Goal: Navigation & Orientation: Go to known website

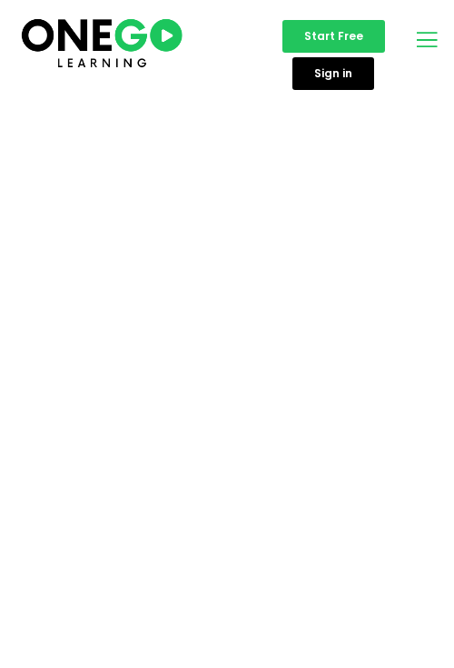
click at [417, 44] on icon "open-menu" at bounding box center [427, 39] width 27 height 28
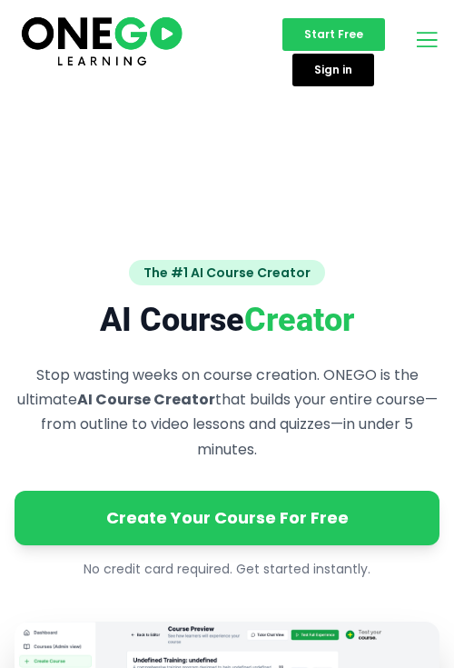
click at [416, 44] on icon "open-menu" at bounding box center [427, 39] width 27 height 28
click at [426, 39] on icon "open-menu" at bounding box center [427, 39] width 27 height 28
click at [425, 41] on icon "open-menu" at bounding box center [427, 39] width 27 height 28
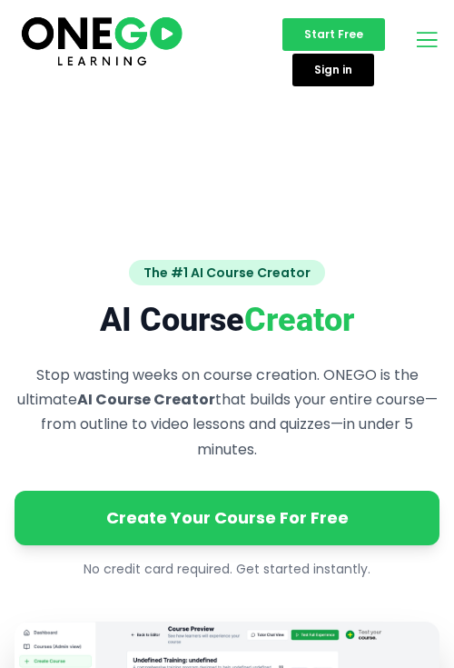
click at [425, 41] on icon "open-menu" at bounding box center [427, 39] width 27 height 28
click at [425, 36] on icon "open-menu" at bounding box center [427, 39] width 27 height 28
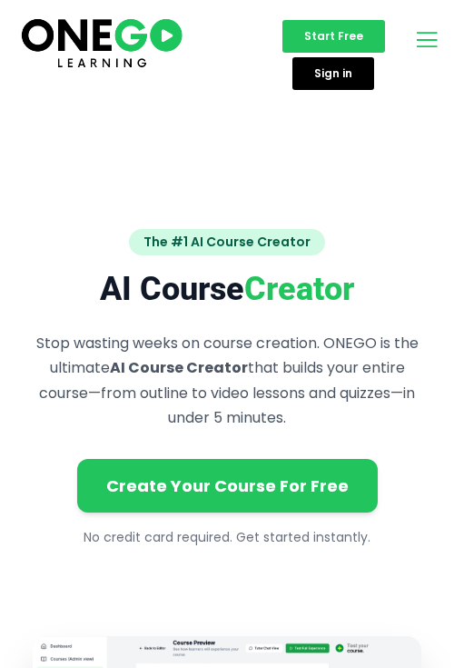
click at [423, 38] on icon "open-menu" at bounding box center [427, 39] width 27 height 28
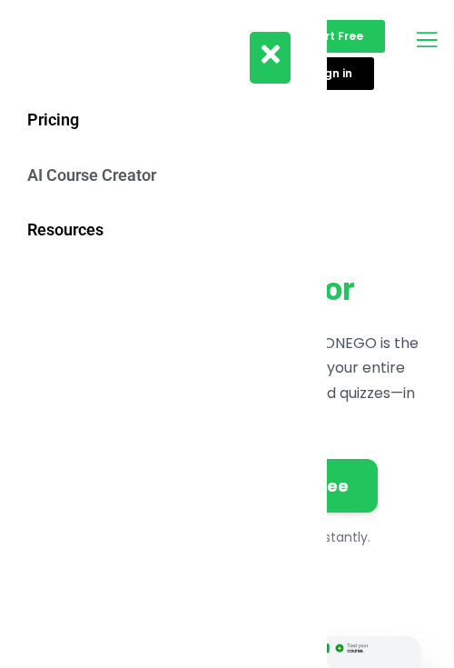
click at [259, 55] on button "close-menu" at bounding box center [270, 58] width 41 height 52
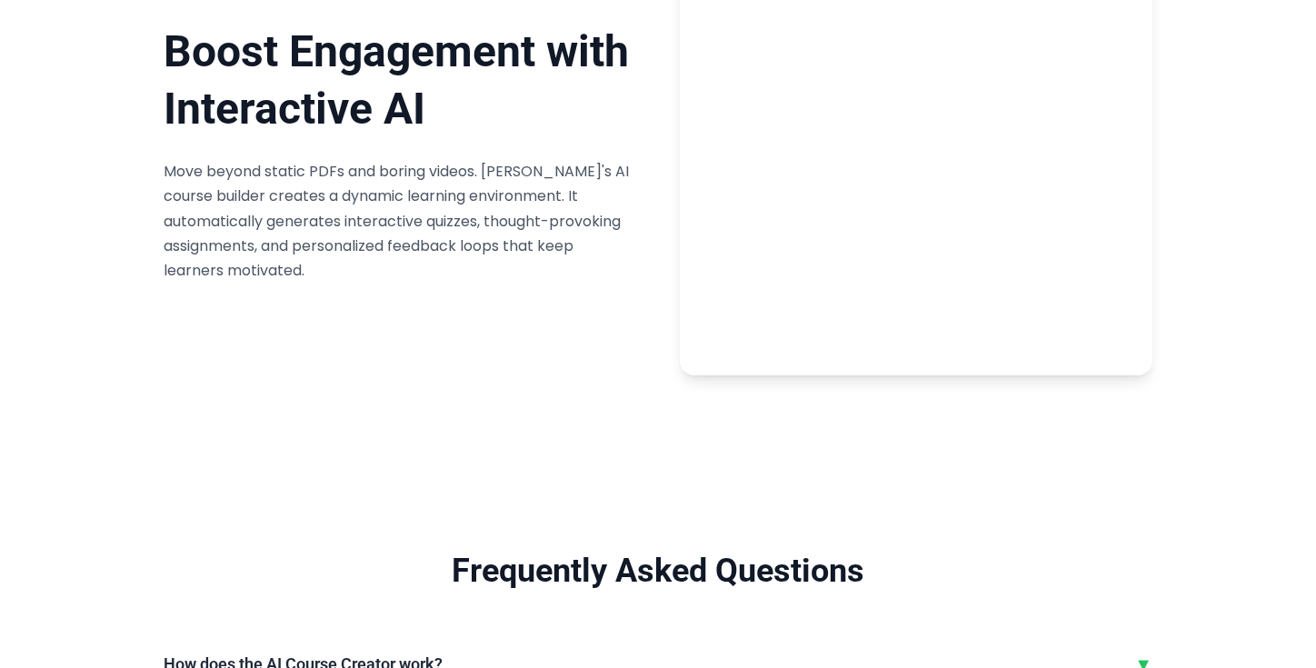
scroll to position [3793, 0]
